Goal: Information Seeking & Learning: Learn about a topic

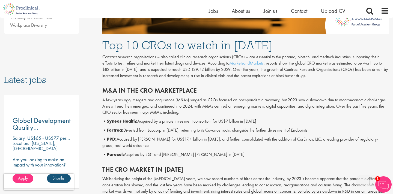
scroll to position [233, 0]
drag, startPoint x: 114, startPoint y: 122, endPoint x: 134, endPoint y: 121, distance: 20.0
click at [134, 121] on b "Syneos Health:" at bounding box center [122, 121] width 31 height 6
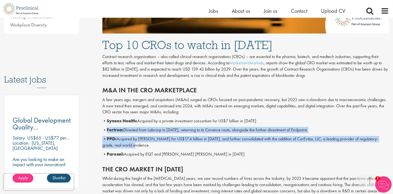
drag, startPoint x: 107, startPoint y: 129, endPoint x: 125, endPoint y: 148, distance: 26.7
click at [125, 148] on div "M&A in the CRO marketplace A few years ago, mergers and acquisitions (M&As) sur…" at bounding box center [245, 120] width 295 height 79
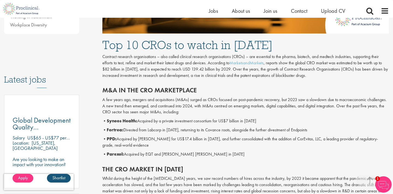
click at [125, 150] on div "M&A in the CRO marketplace A few years ago, mergers and acquisitions (M&As) sur…" at bounding box center [245, 120] width 295 height 79
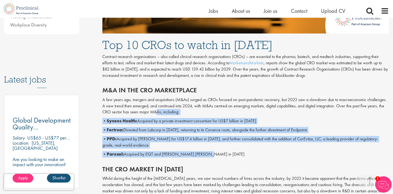
drag, startPoint x: 202, startPoint y: 160, endPoint x: 155, endPoint y: 113, distance: 67.0
click at [155, 113] on div "M&A in the CRO marketplace A few years ago, mergers and acquisitions (M&As) sur…" at bounding box center [245, 120] width 295 height 79
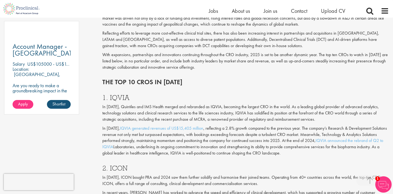
scroll to position [407, 0]
drag, startPoint x: 133, startPoint y: 101, endPoint x: 108, endPoint y: 92, distance: 26.3
click at [108, 92] on div "1. IQVIA In [DATE], Quintiles and IMS Health merged and rebranded as IQVIA, bec…" at bounding box center [245, 123] width 295 height 71
drag, startPoint x: 137, startPoint y: 164, endPoint x: 109, endPoint y: 163, distance: 28.2
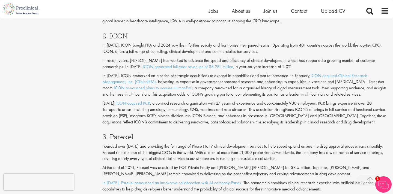
scroll to position [539, 0]
drag, startPoint x: 140, startPoint y: 141, endPoint x: 108, endPoint y: 134, distance: 32.1
click at [108, 134] on div "3. Parexel Founded over [DATE] and providing the full range of Phase I to IV cl…" at bounding box center [245, 180] width 295 height 104
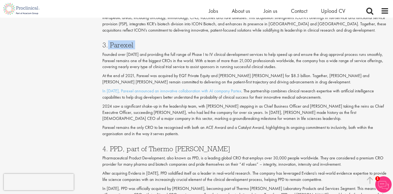
scroll to position [634, 0]
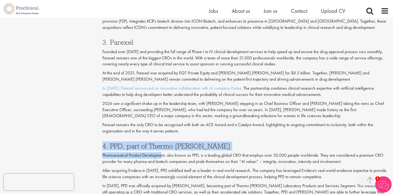
drag, startPoint x: 196, startPoint y: 138, endPoint x: 161, endPoint y: 159, distance: 40.5
click at [161, 159] on div "4. PPD, part of Thermo [PERSON_NAME] Pharmaceutical Product Development, also k…" at bounding box center [245, 190] width 295 height 107
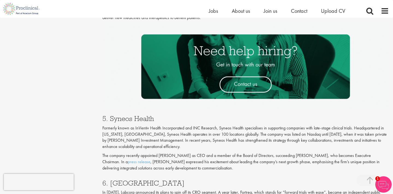
scroll to position [855, 0]
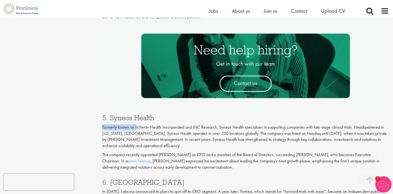
drag, startPoint x: 164, startPoint y: 116, endPoint x: 136, endPoint y: 125, distance: 29.3
click at [136, 125] on div "5. Syneos Health Formerly known as InVentiv Health Incorporated and INC Researc…" at bounding box center [245, 141] width 295 height 64
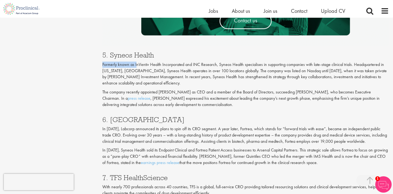
scroll to position [920, 0]
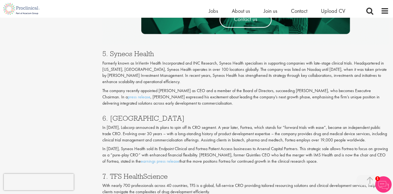
drag, startPoint x: 139, startPoint y: 121, endPoint x: 127, endPoint y: 128, distance: 14.1
click at [127, 128] on div "6. Fortrea In [DATE], Labcorp announced its plans to spin off its CRO segment. …" at bounding box center [245, 139] width 295 height 58
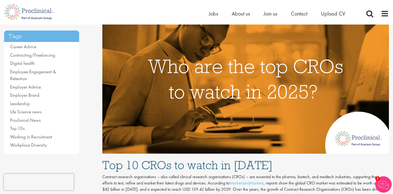
scroll to position [0, 0]
